Goal: Task Accomplishment & Management: Manage account settings

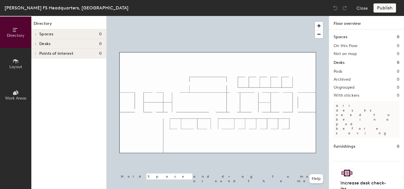
click at [18, 59] on icon at bounding box center [16, 61] width 6 height 6
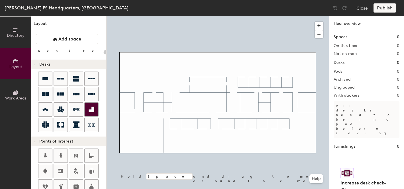
click at [92, 110] on icon at bounding box center [92, 109] width 6 height 6
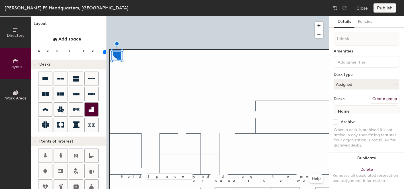
click at [94, 110] on icon at bounding box center [91, 109] width 7 height 7
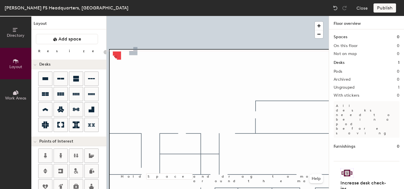
click at [119, 16] on div at bounding box center [217, 16] width 222 height 0
click at [74, 130] on div at bounding box center [76, 125] width 14 height 14
click at [79, 125] on icon at bounding box center [76, 124] width 7 height 7
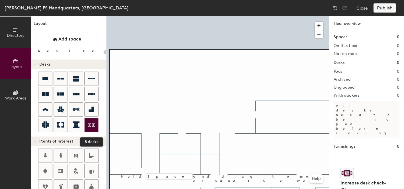
click at [90, 127] on icon at bounding box center [91, 124] width 7 height 7
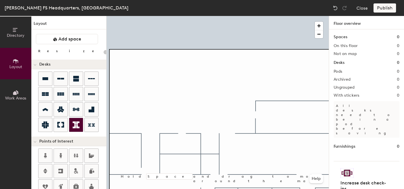
click at [75, 126] on icon at bounding box center [76, 124] width 7 height 7
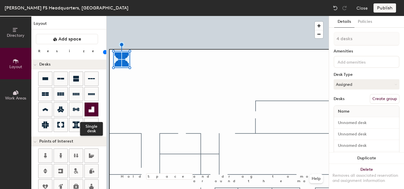
click at [89, 110] on icon at bounding box center [92, 109] width 6 height 6
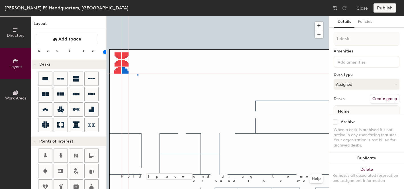
click at [138, 16] on div at bounding box center [217, 16] width 222 height 0
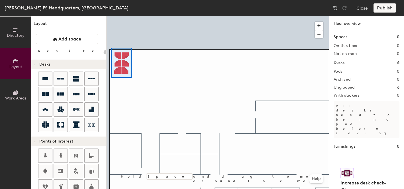
type input "100"
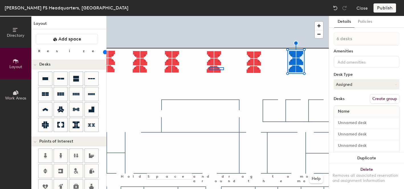
type input "2 desks"
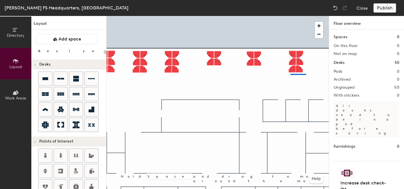
click at [290, 16] on div at bounding box center [217, 16] width 222 height 0
click at [240, 16] on div at bounding box center [217, 16] width 222 height 0
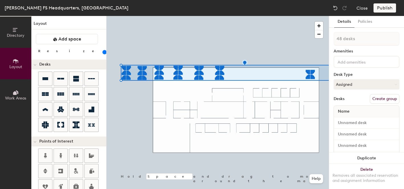
drag, startPoint x: 59, startPoint y: 52, endPoint x: 62, endPoint y: 52, distance: 3.1
click at [103, 52] on input "range" at bounding box center [103, 52] width 0 height 5
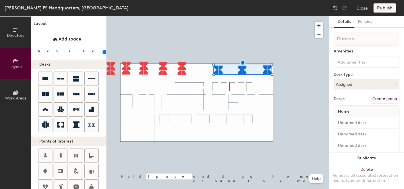
click at [220, 16] on div at bounding box center [217, 16] width 222 height 0
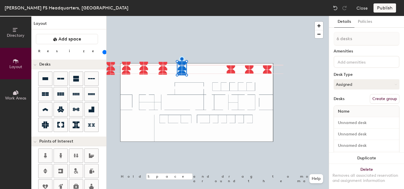
click at [103, 52] on input "range" at bounding box center [103, 52] width 0 height 5
click at [173, 16] on div at bounding box center [217, 16] width 222 height 0
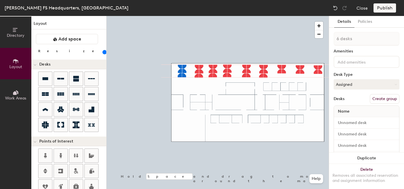
click at [158, 16] on div at bounding box center [217, 16] width 222 height 0
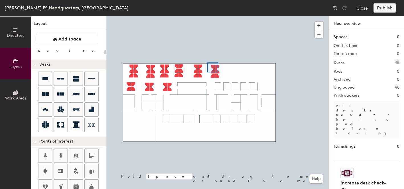
type input "160"
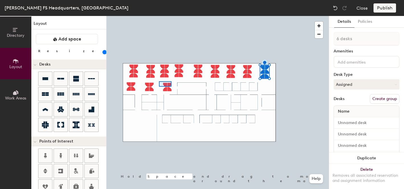
type input "4 desks"
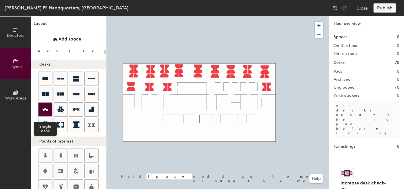
click at [50, 108] on div at bounding box center [45, 110] width 14 height 14
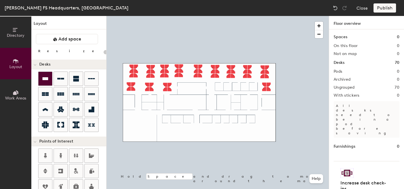
click at [48, 80] on icon at bounding box center [45, 78] width 7 height 7
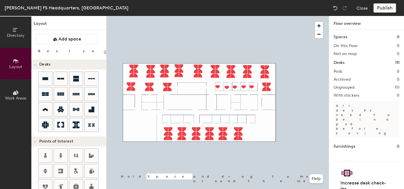
type input "160"
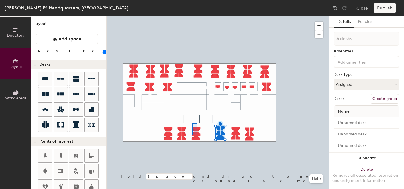
type input "4 desks"
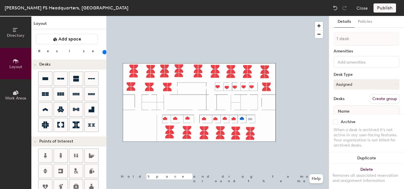
click at [270, 16] on div at bounding box center [217, 16] width 222 height 0
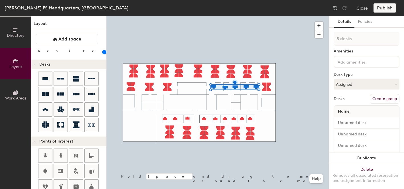
drag, startPoint x: 62, startPoint y: 52, endPoint x: 65, endPoint y: 52, distance: 3.1
click at [103, 52] on input "range" at bounding box center [103, 52] width 0 height 5
click at [214, 16] on div at bounding box center [217, 16] width 222 height 0
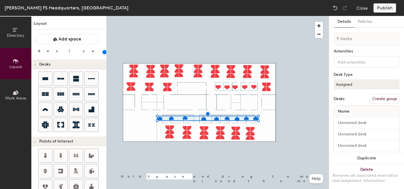
click at [103, 53] on input "range" at bounding box center [103, 52] width 0 height 5
click at [167, 16] on div at bounding box center [217, 16] width 222 height 0
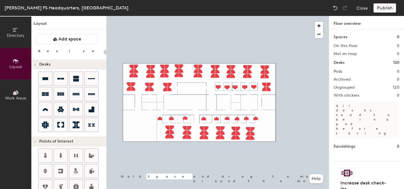
click at [159, 16] on div at bounding box center [217, 16] width 222 height 0
type input "180"
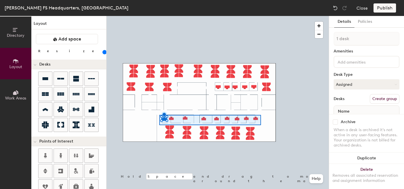
type input "9 desks"
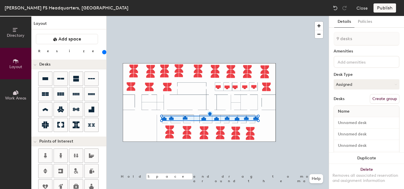
click at [103, 51] on input "range" at bounding box center [103, 52] width 0 height 5
click at [169, 16] on div at bounding box center [217, 16] width 222 height 0
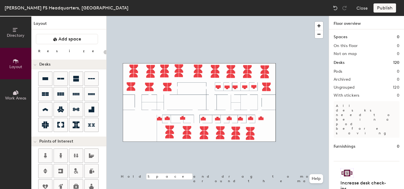
type input "200"
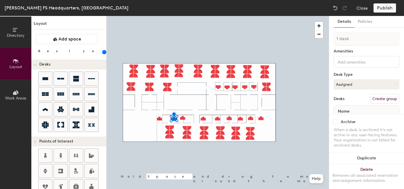
click at [159, 16] on div at bounding box center [217, 16] width 222 height 0
click at [183, 16] on div at bounding box center [217, 16] width 222 height 0
click at [229, 16] on div at bounding box center [217, 16] width 222 height 0
click at [241, 16] on div at bounding box center [217, 16] width 222 height 0
click at [276, 16] on div at bounding box center [217, 16] width 222 height 0
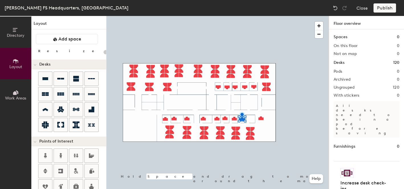
click at [269, 16] on div at bounding box center [217, 16] width 222 height 0
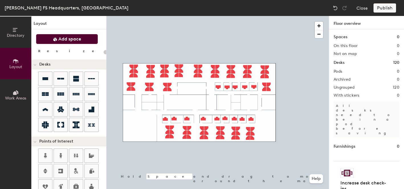
click at [66, 37] on span "Add space" at bounding box center [69, 39] width 23 height 6
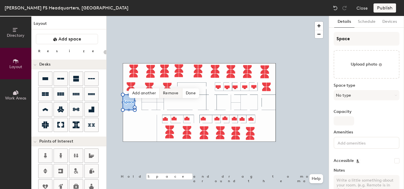
type input "20"
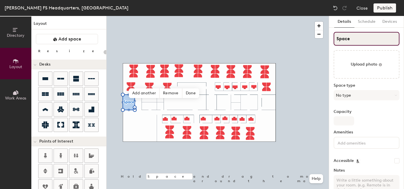
click at [348, 40] on input "Space" at bounding box center [366, 39] width 66 height 14
type input "618"
type input "20"
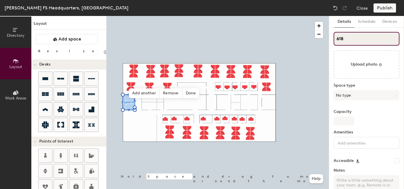
type input "618"
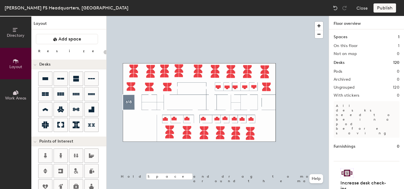
click at [171, 16] on div at bounding box center [217, 16] width 222 height 0
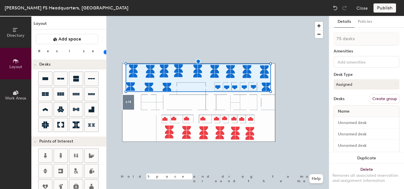
type input "20"
type input "76 desks"
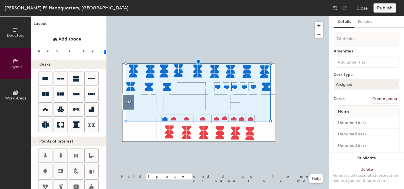
type input "20"
type input "77 desks"
type input "20"
type input "78 desks"
type input "20"
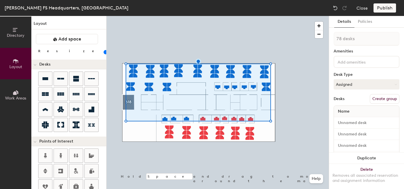
type input "79 desks"
type input "20"
type input "80 desks"
type input "20"
type input "81 desks"
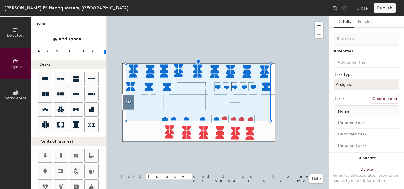
type input "20"
type input "82 desks"
type input "20"
type input "83 desks"
type input "20"
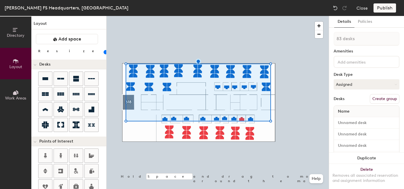
type input "84 desks"
type input "20"
type input "85 desks"
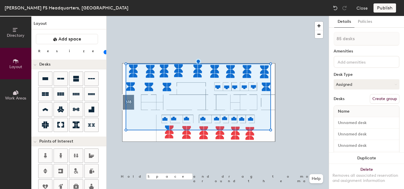
type input "20"
type input "86 desks"
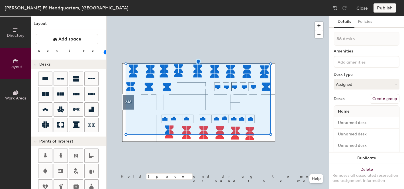
type input "20"
type input "87 desks"
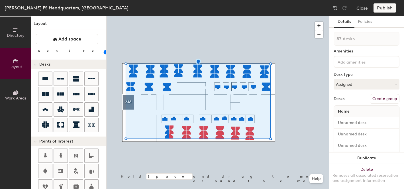
type input "20"
type input "88 desks"
type input "20"
type input "89 desks"
type input "20"
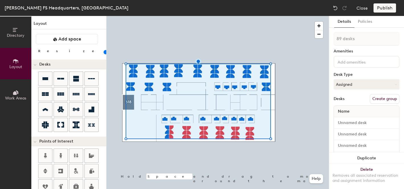
type input "90 desks"
type input "20"
type input "91 desks"
type input "20"
type input "92 desks"
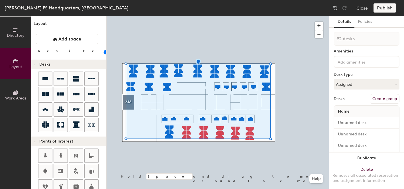
type input "20"
type input "93 desks"
type input "20"
type input "94 desks"
type input "20"
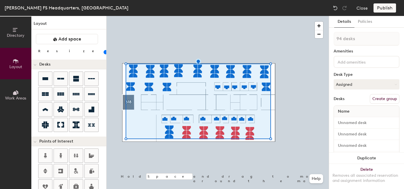
type input "95 desks"
type input "20"
type input "96 desks"
type input "20"
type input "97 desks"
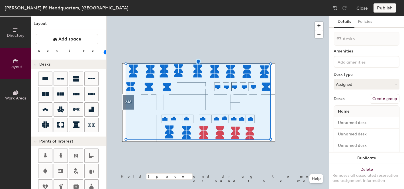
type input "20"
type input "98 desks"
type input "20"
type input "99 desks"
type input "20"
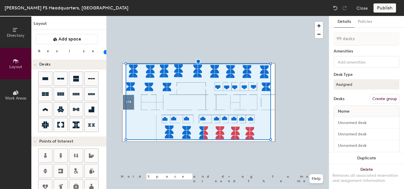
type input "100 desks"
type input "20"
type input "101 desks"
type input "20"
type input "102 desks"
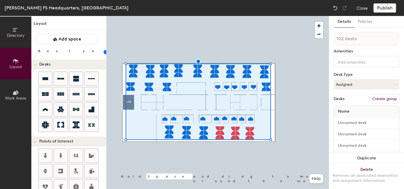
type input "20"
type input "103 desks"
type input "20"
type input "104 desks"
type input "20"
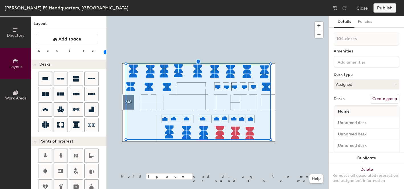
type input "105 desks"
type input "20"
type input "106 desks"
type input "20"
type input "107 desks"
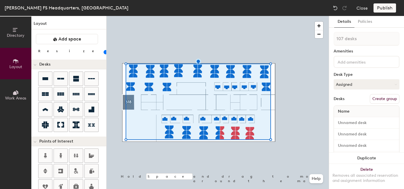
type input "20"
type input "108 desks"
type input "20"
type input "109 desks"
type input "20"
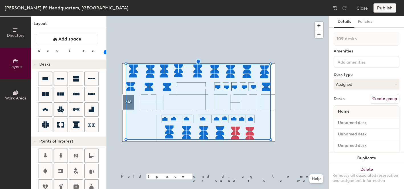
type input "110 desks"
type input "20"
type input "111 desks"
type input "20"
type input "112 desks"
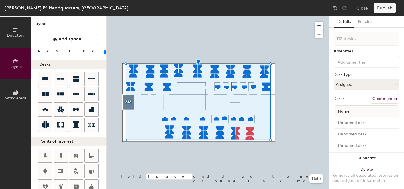
type input "20"
type input "113 desks"
type input "20"
type input "114 desks"
type input "20"
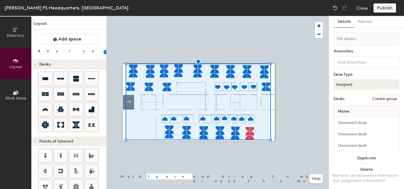
type input "115 desks"
type input "20"
type input "116 desks"
type input "20"
type input "117 desks"
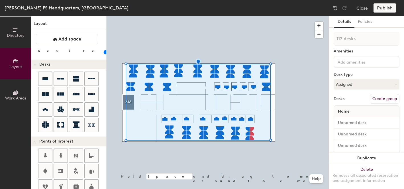
type input "20"
type input "118 desks"
type input "20"
type input "119 desks"
type input "20"
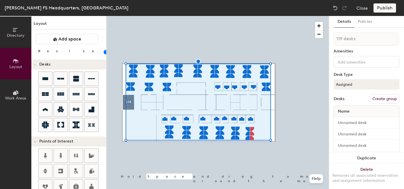
type input "120 desks"
click at [360, 81] on button "Assigned" at bounding box center [366, 84] width 66 height 10
click at [358, 73] on div "Desk Type" at bounding box center [366, 74] width 66 height 5
click at [381, 98] on button "Create group" at bounding box center [385, 99] width 30 height 10
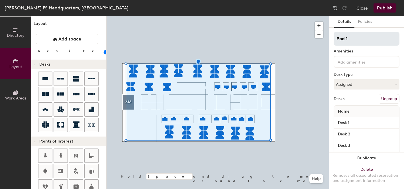
click at [351, 39] on input "Pod 1" at bounding box center [366, 39] width 66 height 14
type input "20"
type input "Dek"
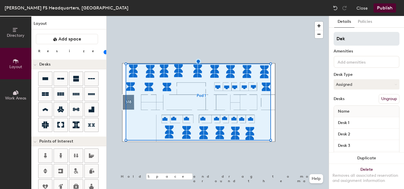
type input "20"
type input "Deks"
type input "20"
type input "Deso"
type input "20"
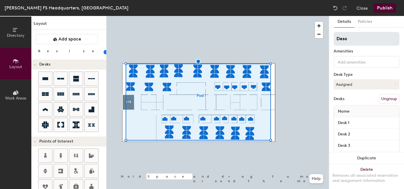
type input "Desos"
type input "20"
type input "Des"
type input "20"
type input "Desk"
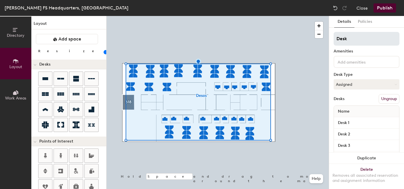
type input "20"
type input "Desks"
type input "20"
type input "Desks"
click at [308, 16] on div at bounding box center [217, 16] width 222 height 0
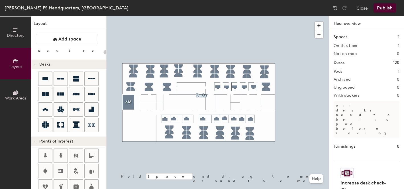
click at [381, 7] on button "Publish" at bounding box center [384, 7] width 22 height 9
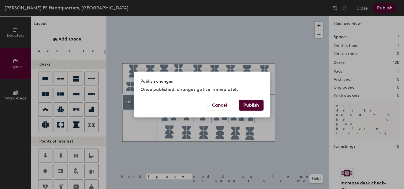
click at [253, 104] on button "Publish" at bounding box center [251, 105] width 25 height 11
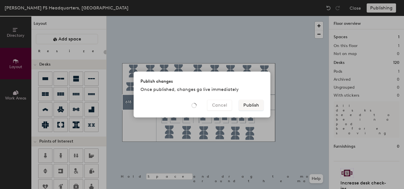
type input "20"
